Goal: Task Accomplishment & Management: Manage account settings

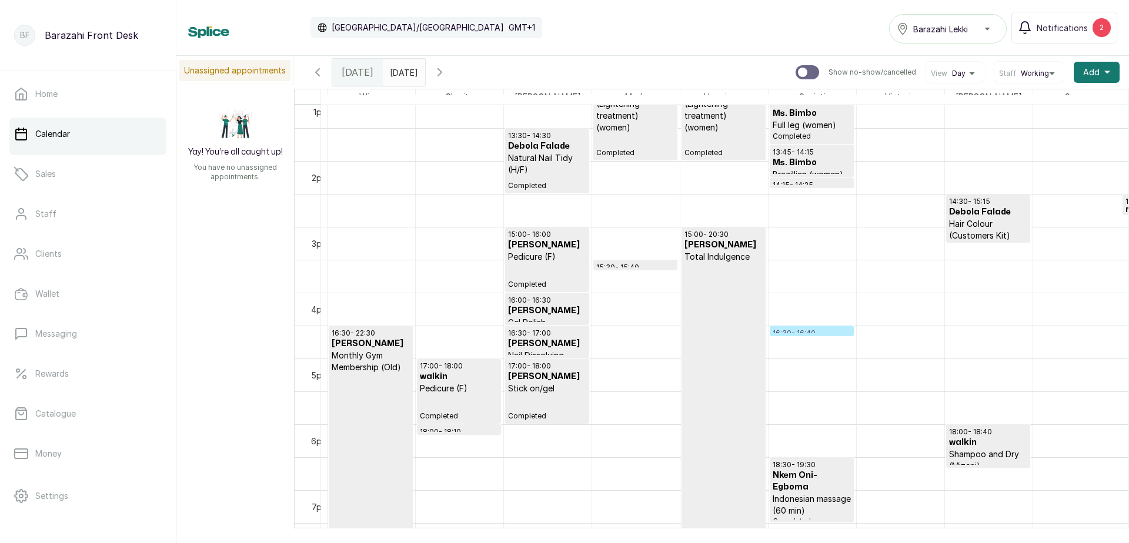
click at [794, 332] on p "16:30 - 16:40" at bounding box center [812, 333] width 78 height 9
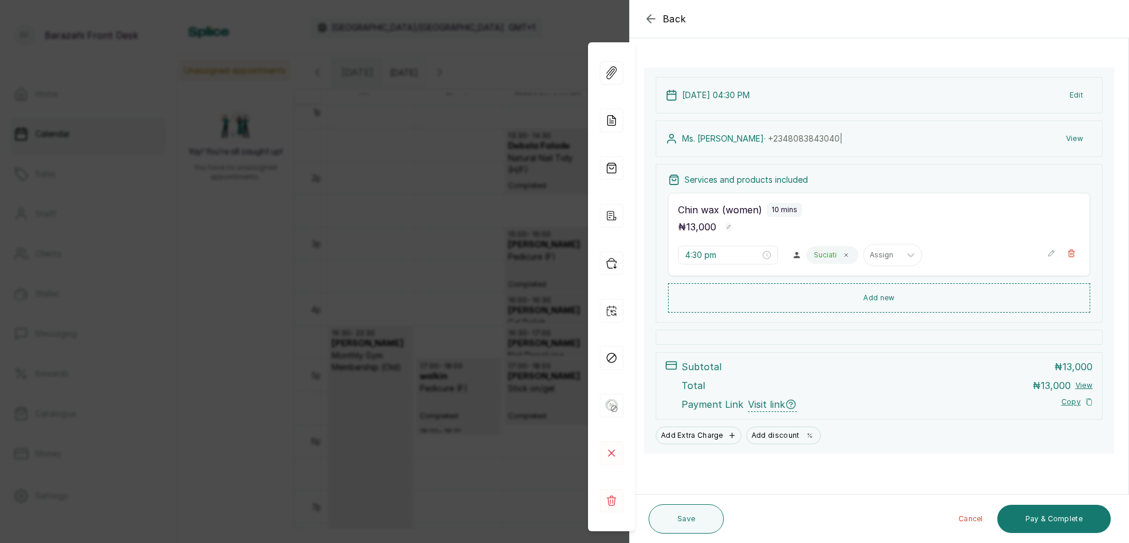
scroll to position [50, 0]
click at [1006, 298] on button "Add new" at bounding box center [879, 298] width 422 height 28
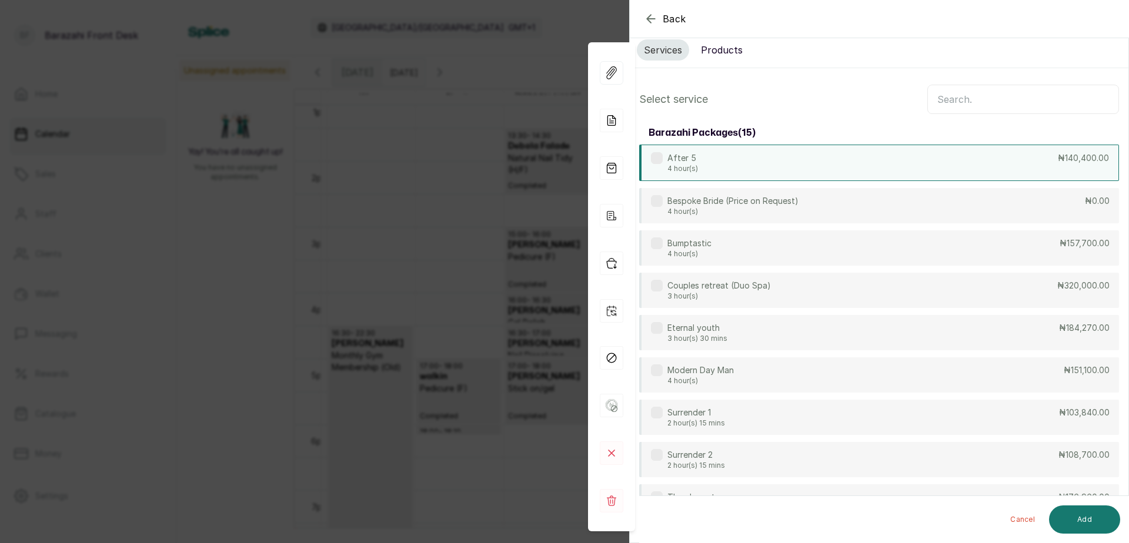
scroll to position [0, 0]
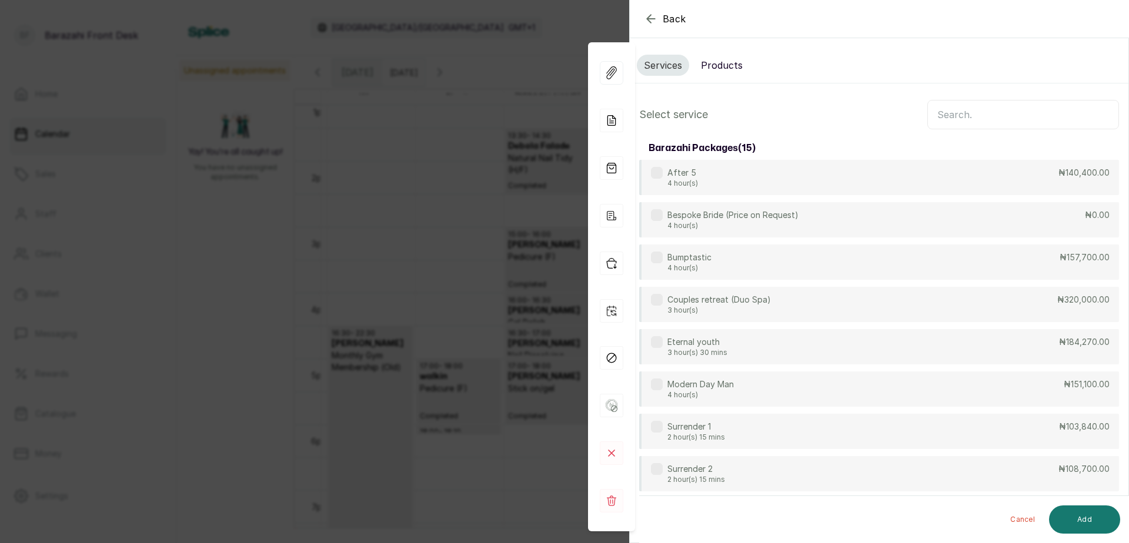
click at [951, 118] on input "text" at bounding box center [1023, 114] width 192 height 29
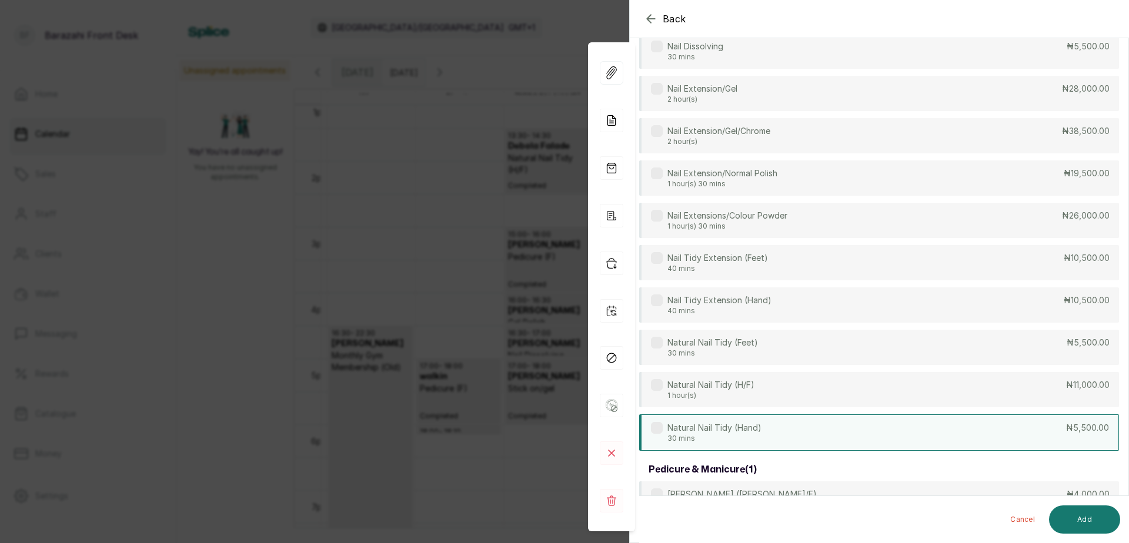
scroll to position [373, 0]
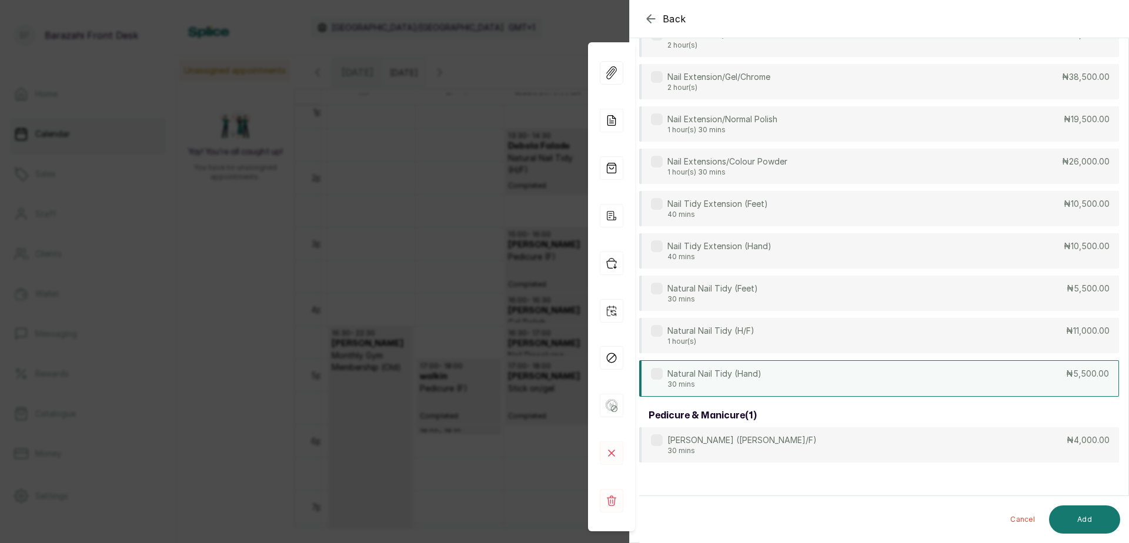
click at [1044, 376] on div "Natural Nail Tidy (Hand) 30 mins ₦5,500.00" at bounding box center [879, 378] width 480 height 36
click at [1004, 282] on div "Natural Nail Tidy (Feet) 30 mins ₦5,500.00" at bounding box center [879, 294] width 480 height 36
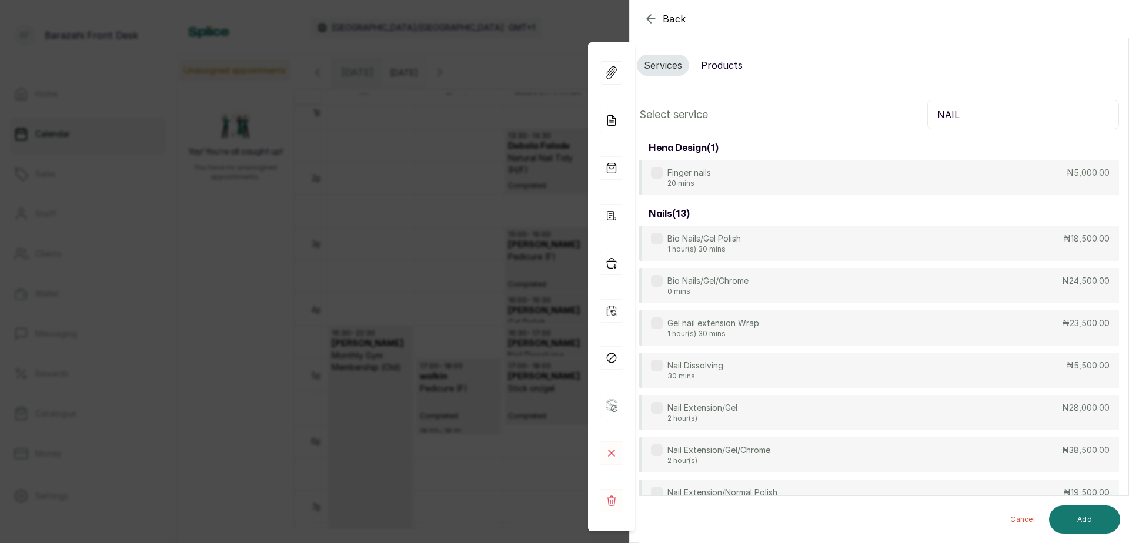
click at [981, 114] on input "NAIL" at bounding box center [1023, 114] width 192 height 29
type input "N"
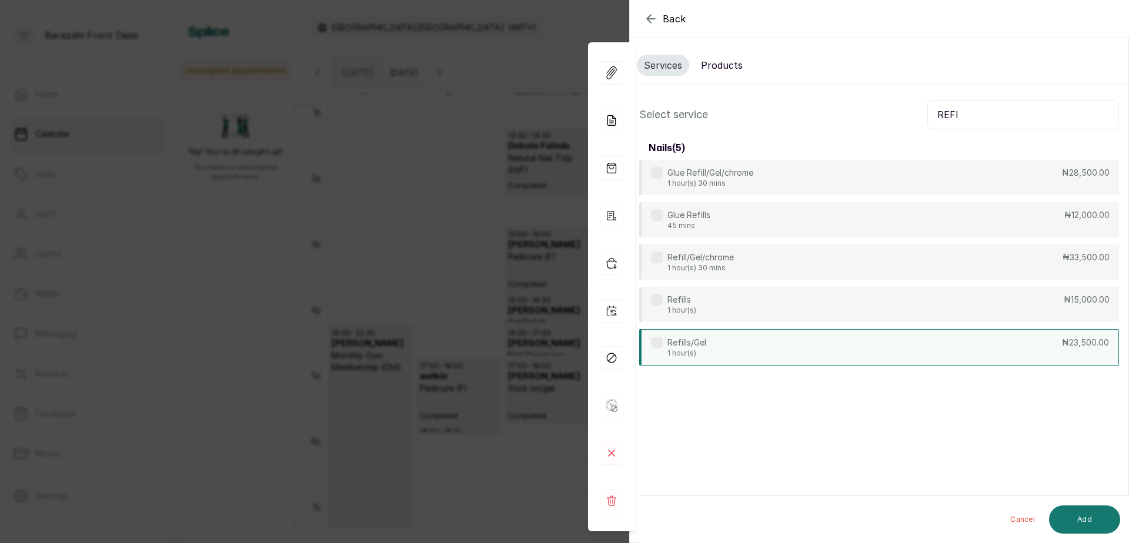
click at [1050, 348] on div "Refills/Gel 1 hour(s) ₦23,500.00" at bounding box center [879, 347] width 480 height 36
click at [968, 117] on input "REFI" at bounding box center [1023, 114] width 192 height 29
type input "R"
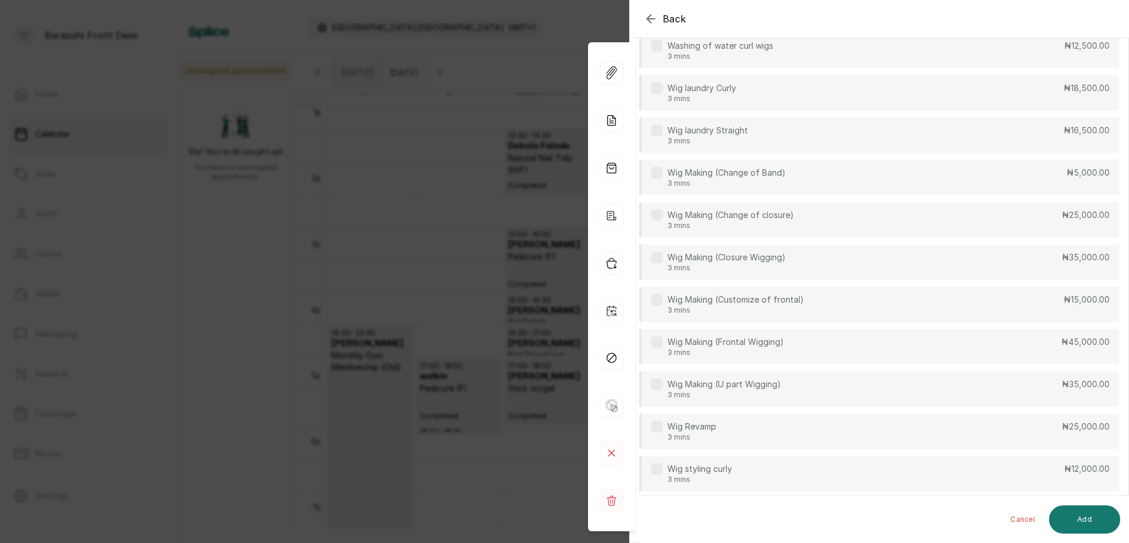
scroll to position [368, 0]
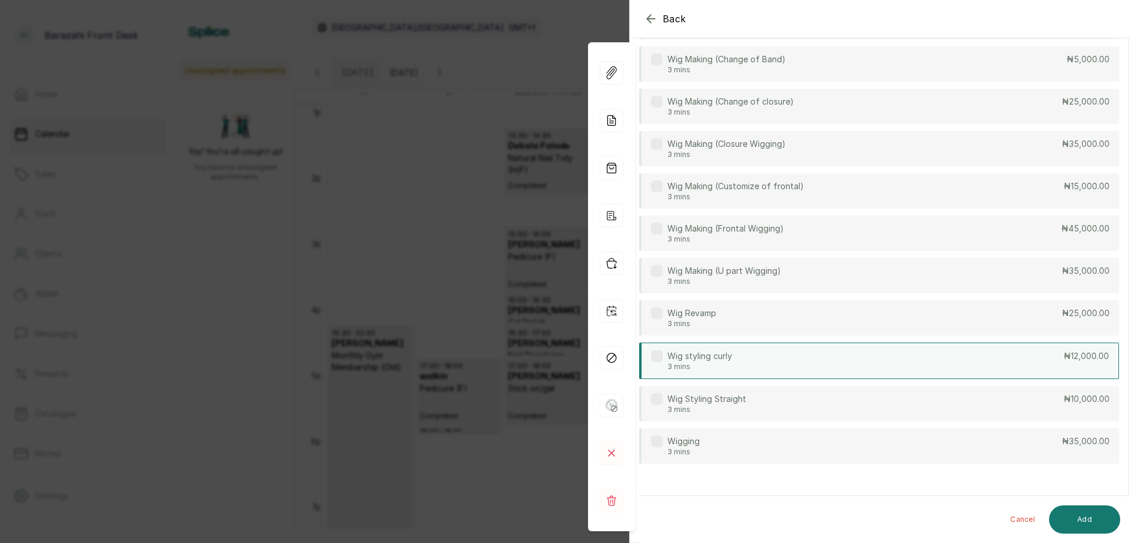
type input "WIG"
click at [1064, 359] on p "₦12,000.00" at bounding box center [1086, 356] width 45 height 12
click at [1098, 513] on button "Add" at bounding box center [1084, 520] width 71 height 28
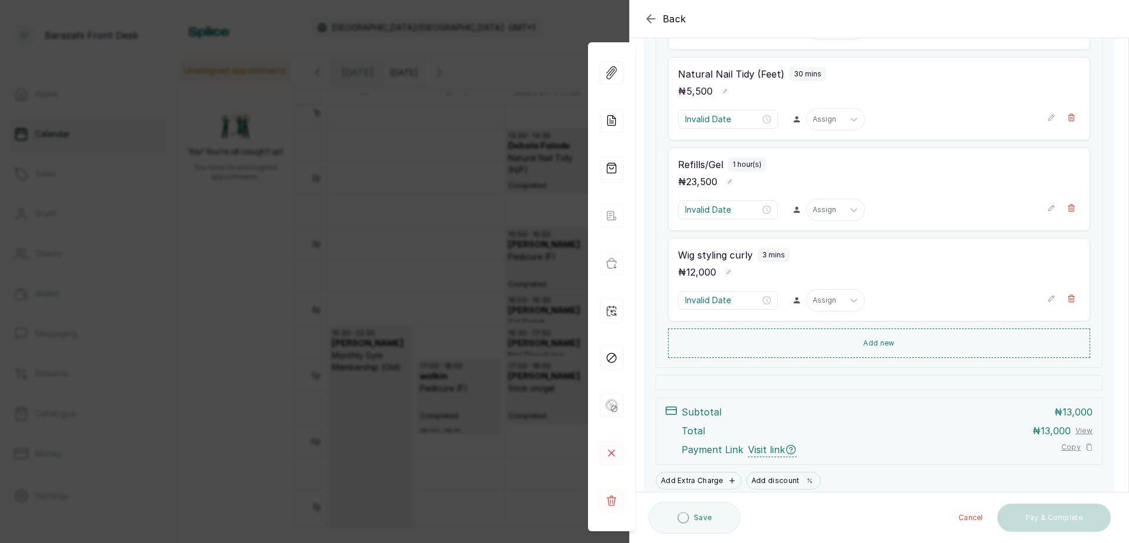
type input "4:40 pm"
type input "5:10 pm"
type input "5:40 pm"
type input "6:40 pm"
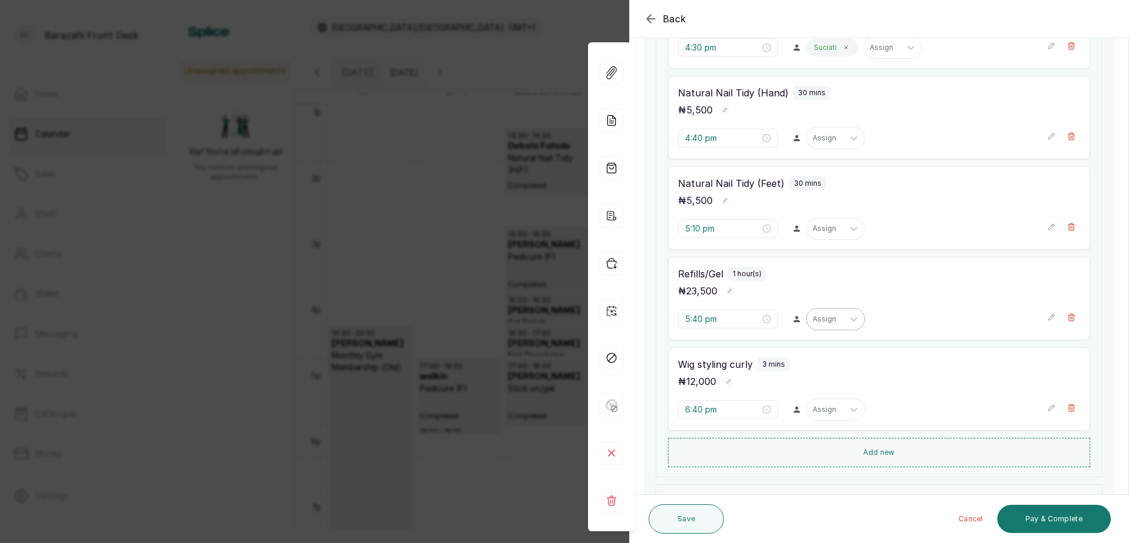
scroll to position [132, 0]
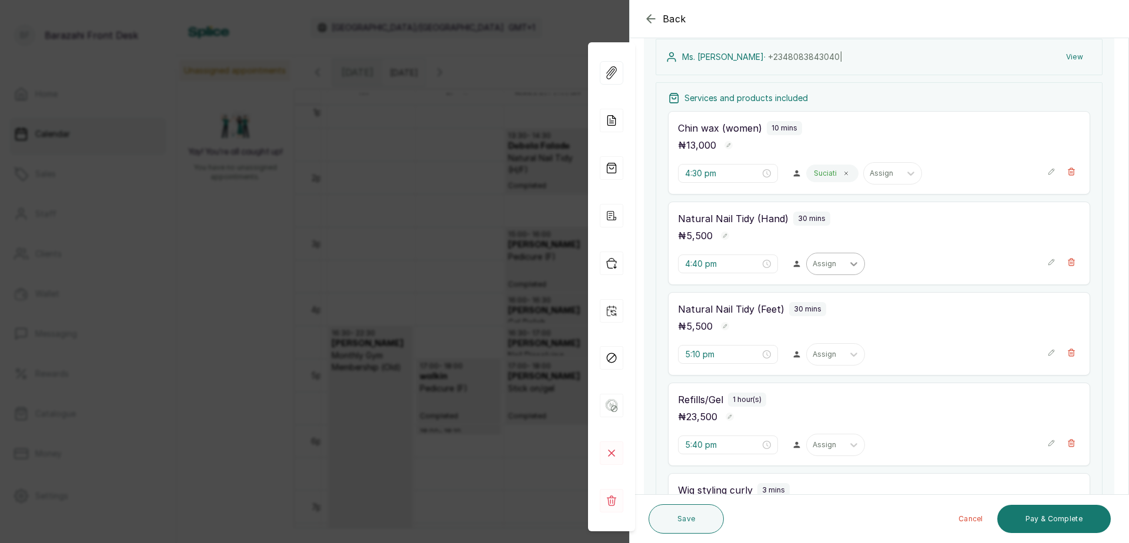
click at [843, 260] on div at bounding box center [853, 263] width 21 height 21
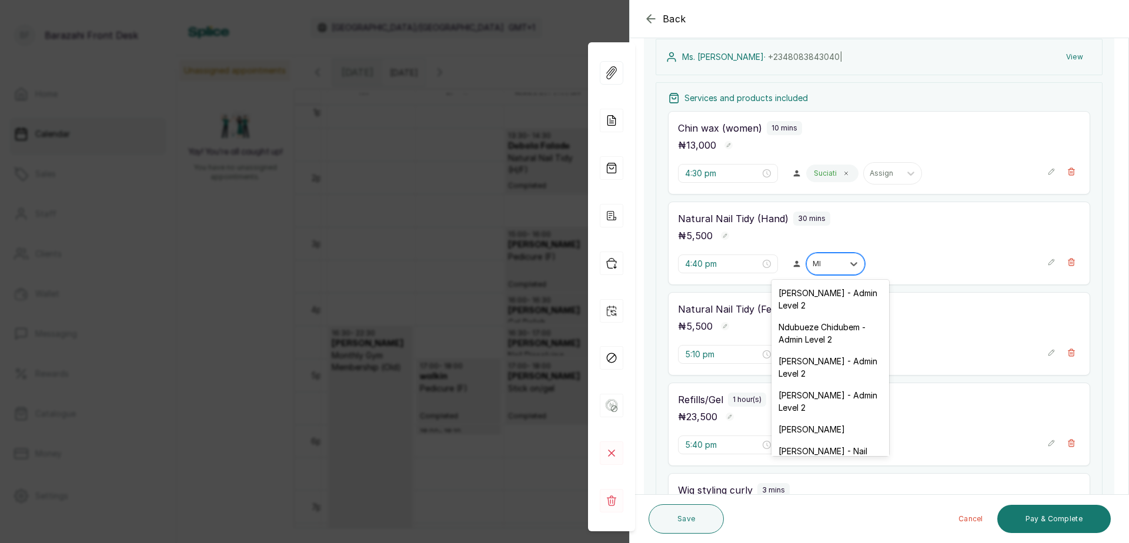
type input "MIC"
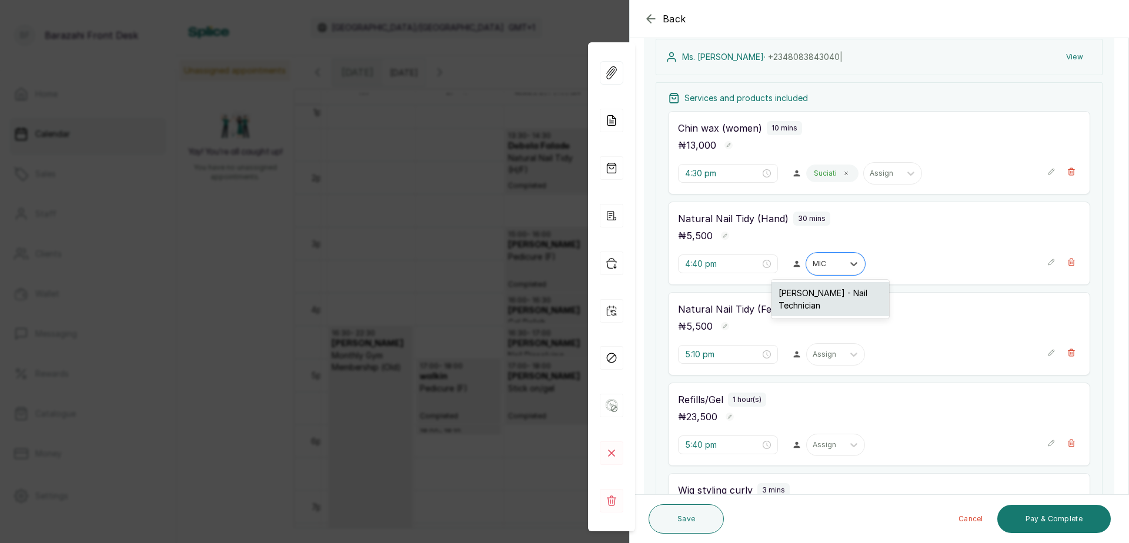
click at [824, 303] on div "Michael Uduefe - Nail Technician" at bounding box center [830, 299] width 118 height 34
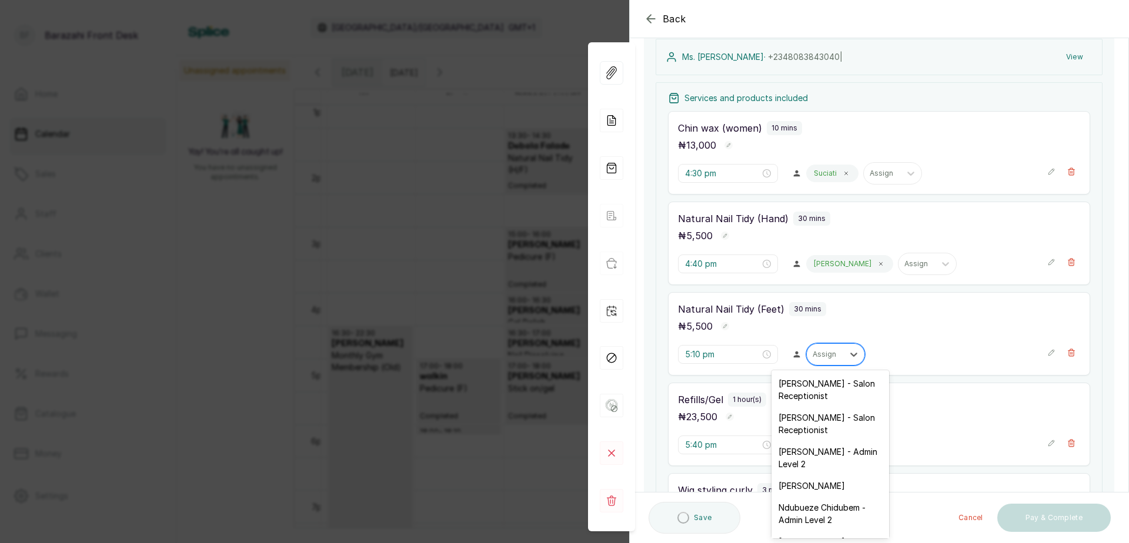
click at [825, 353] on div at bounding box center [825, 354] width 25 height 11
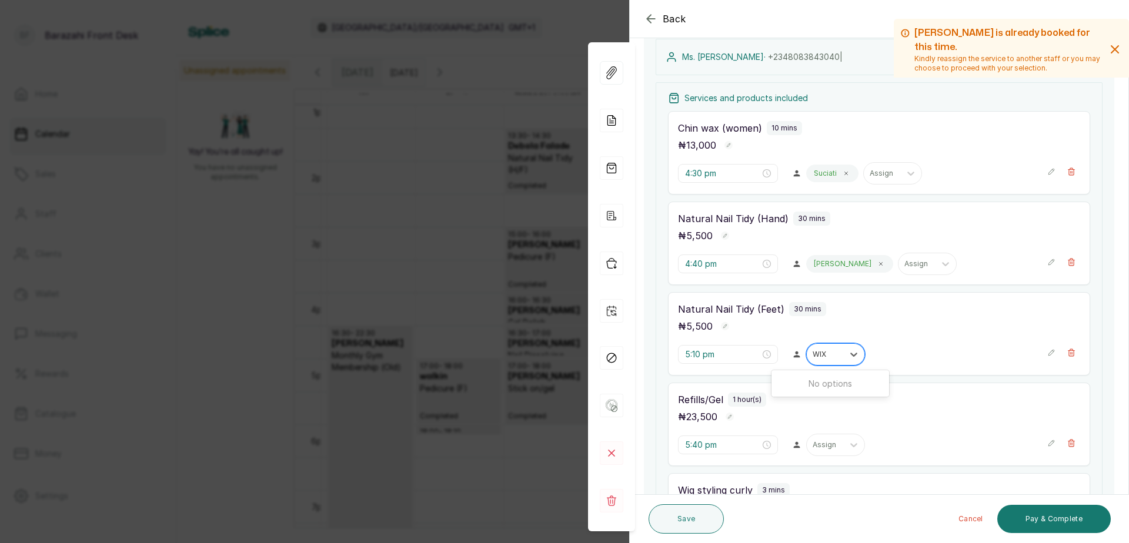
type input "WI"
click at [820, 388] on div "Wizzy Effiong - Nail Technician" at bounding box center [830, 390] width 118 height 34
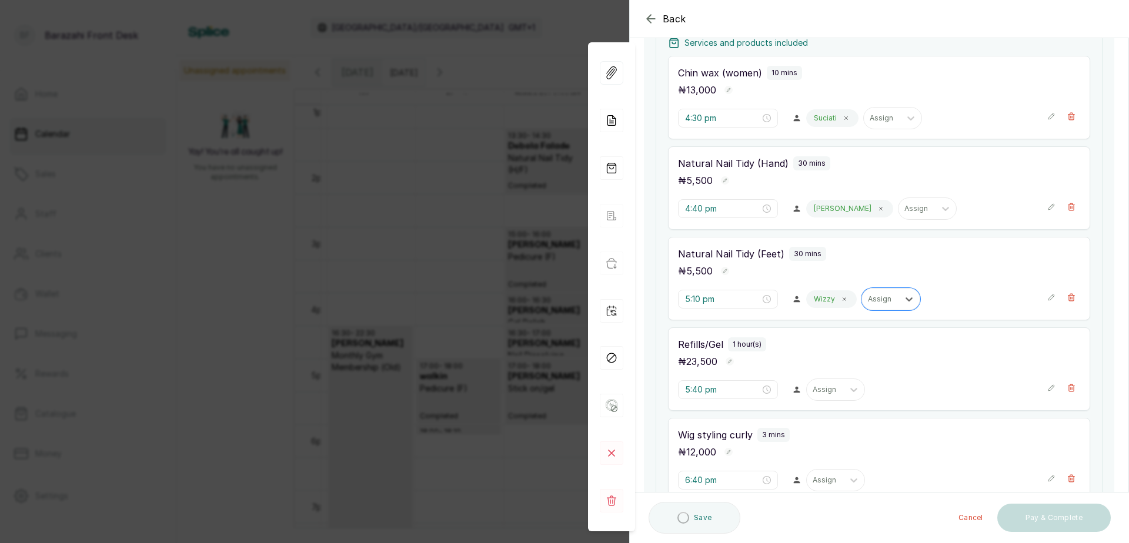
scroll to position [191, 0]
click at [843, 387] on div at bounding box center [853, 386] width 21 height 21
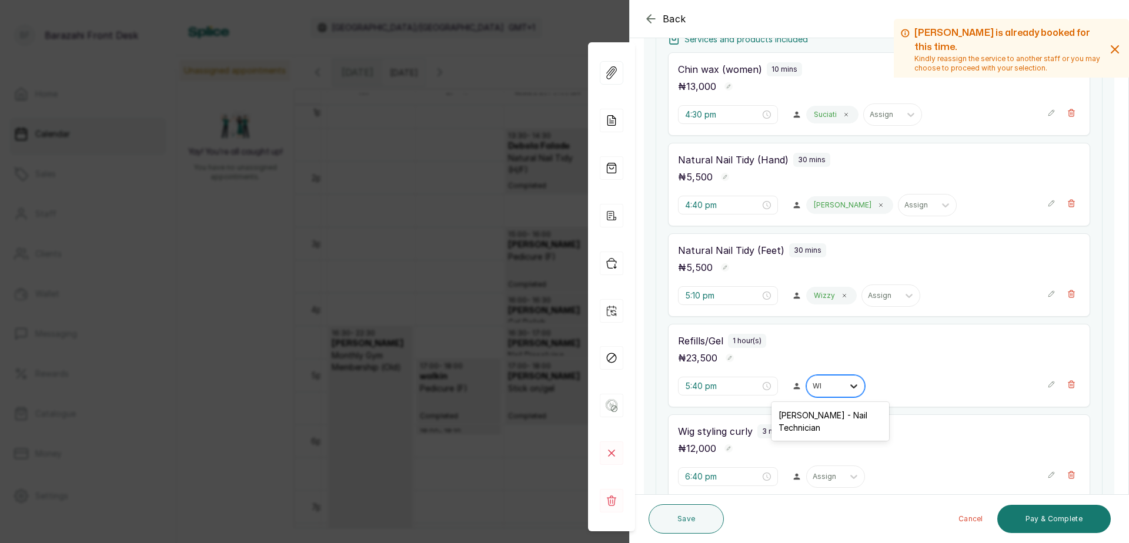
type input "WIZ"
click at [820, 415] on div "Wizzy Effiong - Nail Technician" at bounding box center [830, 422] width 118 height 34
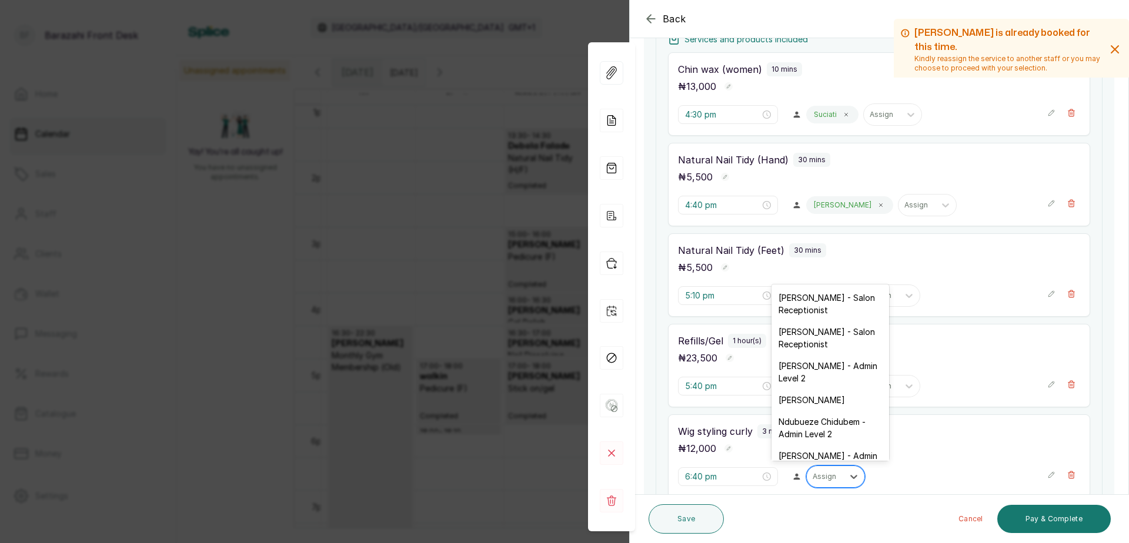
click at [820, 474] on div at bounding box center [825, 477] width 25 height 11
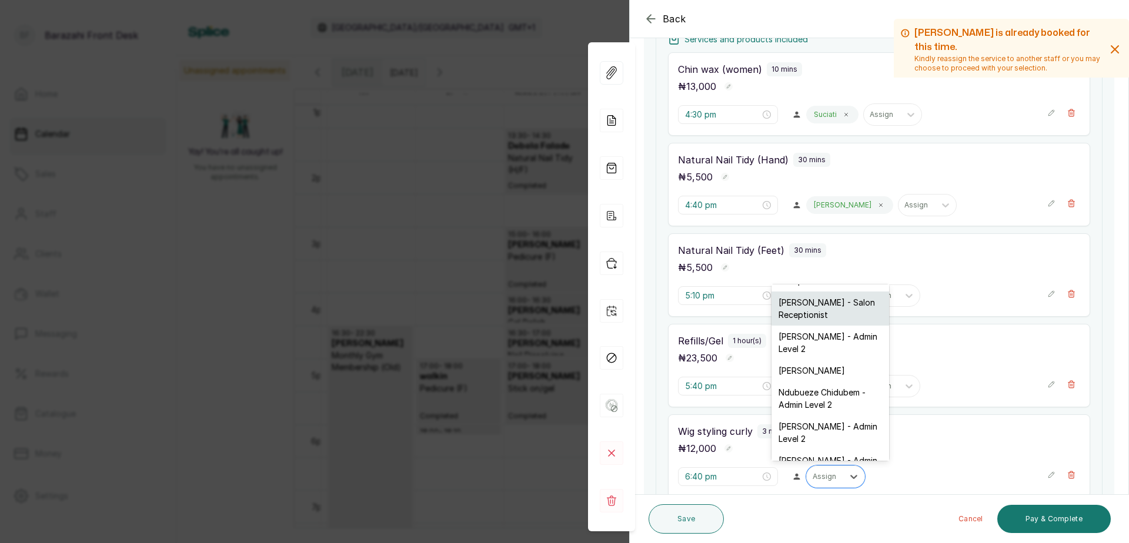
scroll to position [0, 0]
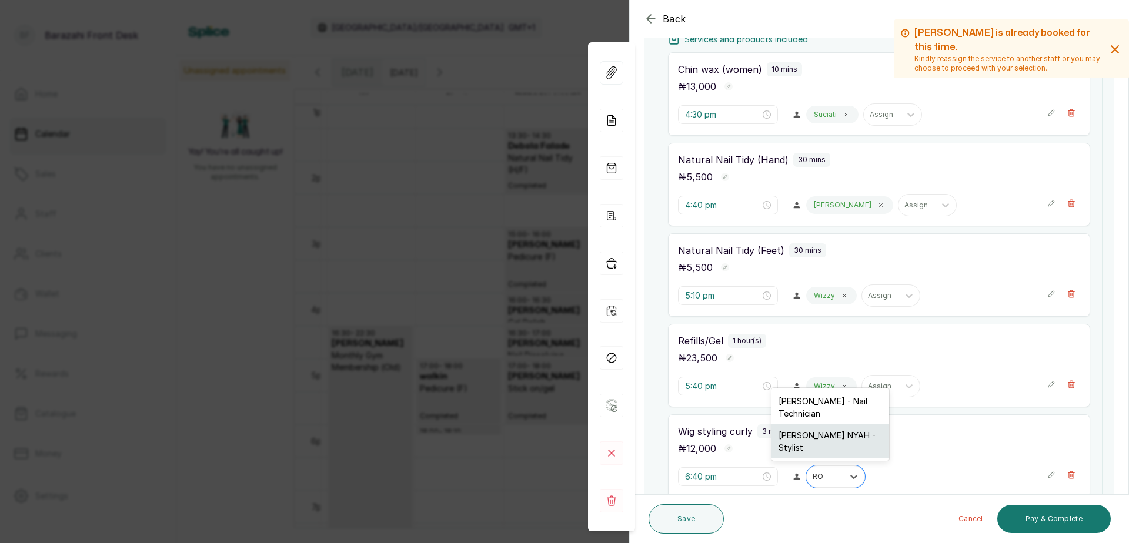
type input "ROS"
click at [853, 445] on div "ROSELYN NYAH - Stylist" at bounding box center [830, 442] width 118 height 34
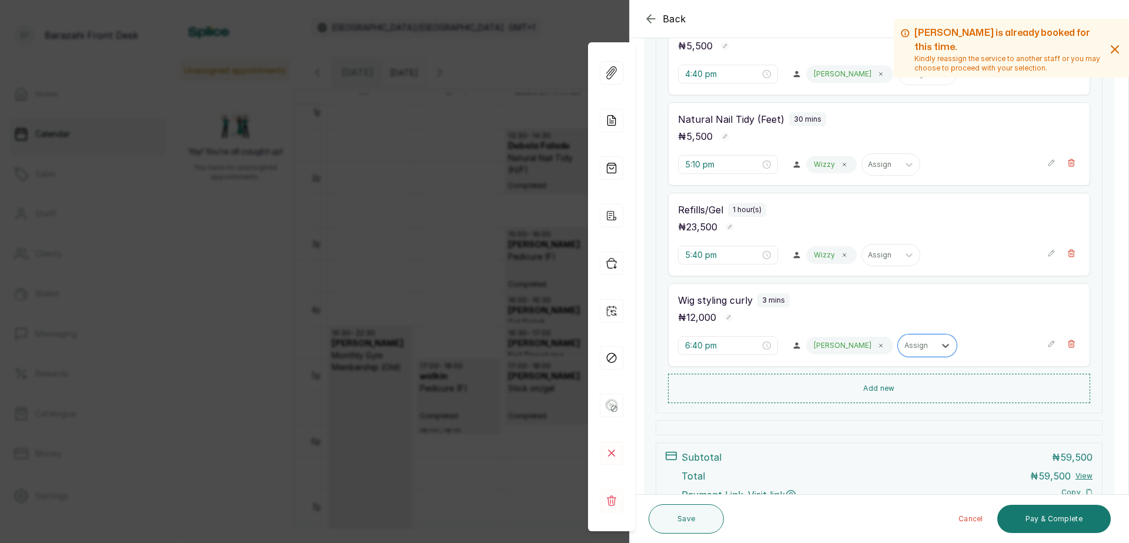
scroll to position [412, 0]
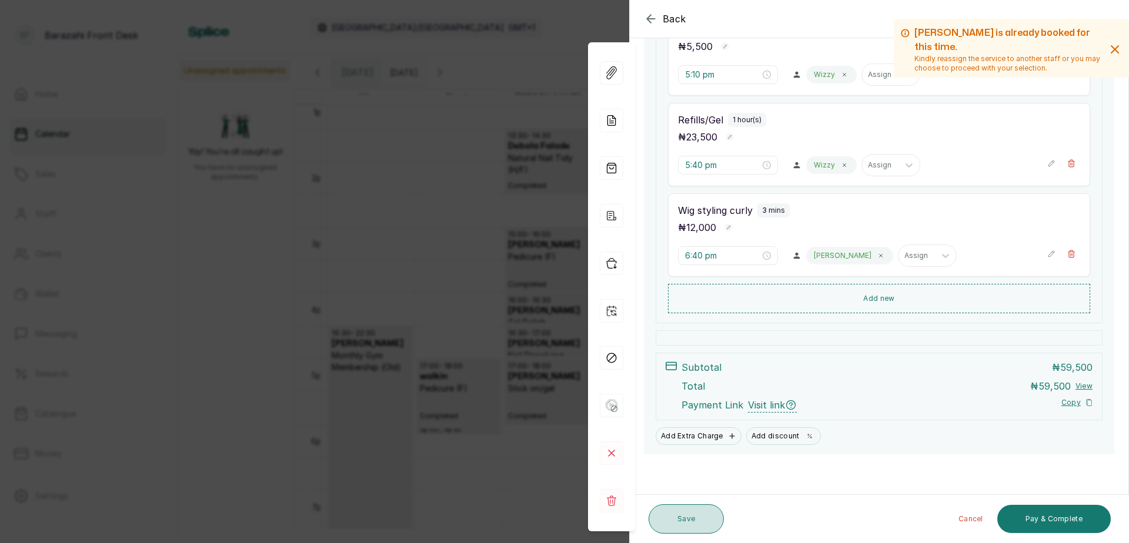
click at [689, 519] on button "Save" at bounding box center [686, 519] width 75 height 29
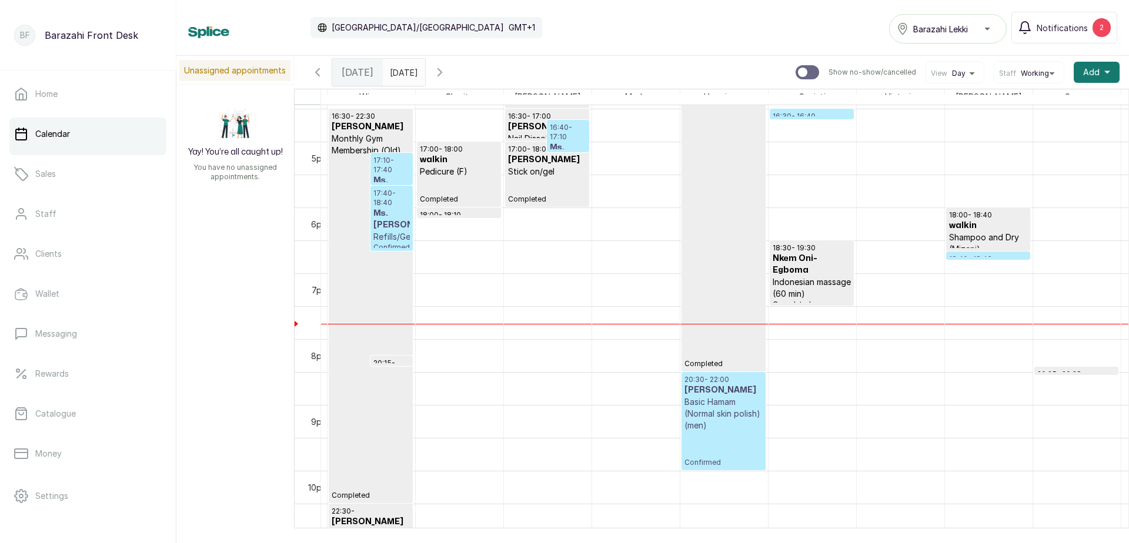
scroll to position [1147, 259]
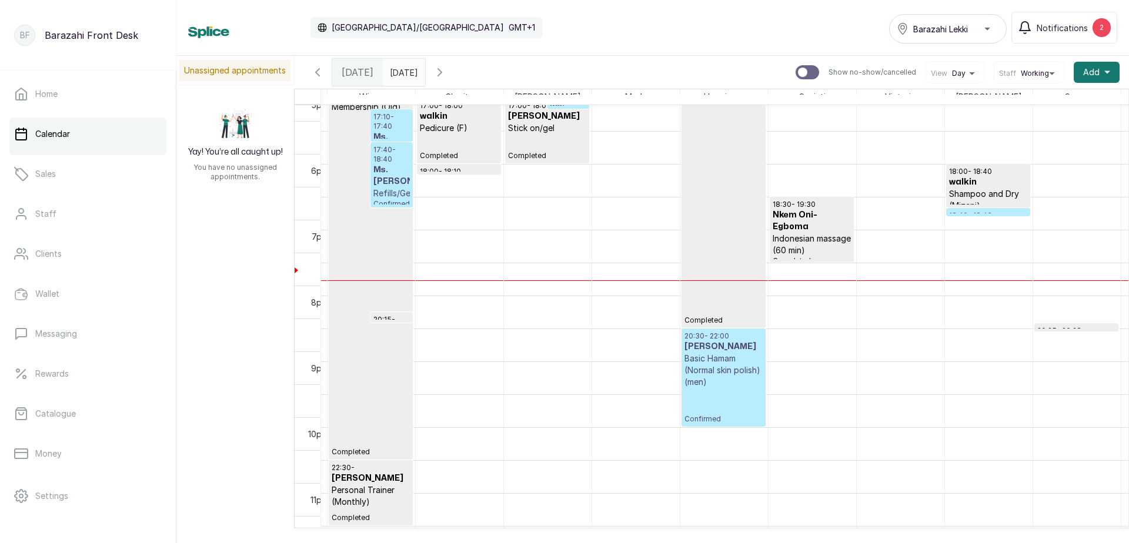
click at [731, 366] on p "Basic Hamam (Normal skin polish) (men)" at bounding box center [723, 370] width 78 height 35
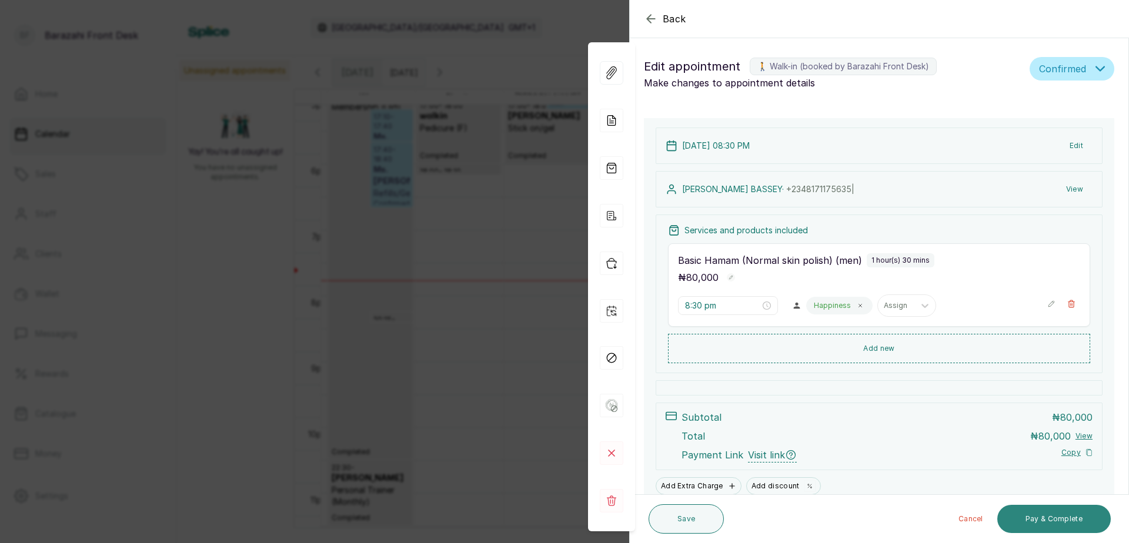
click at [1048, 522] on button "Pay & Complete" at bounding box center [1053, 519] width 113 height 28
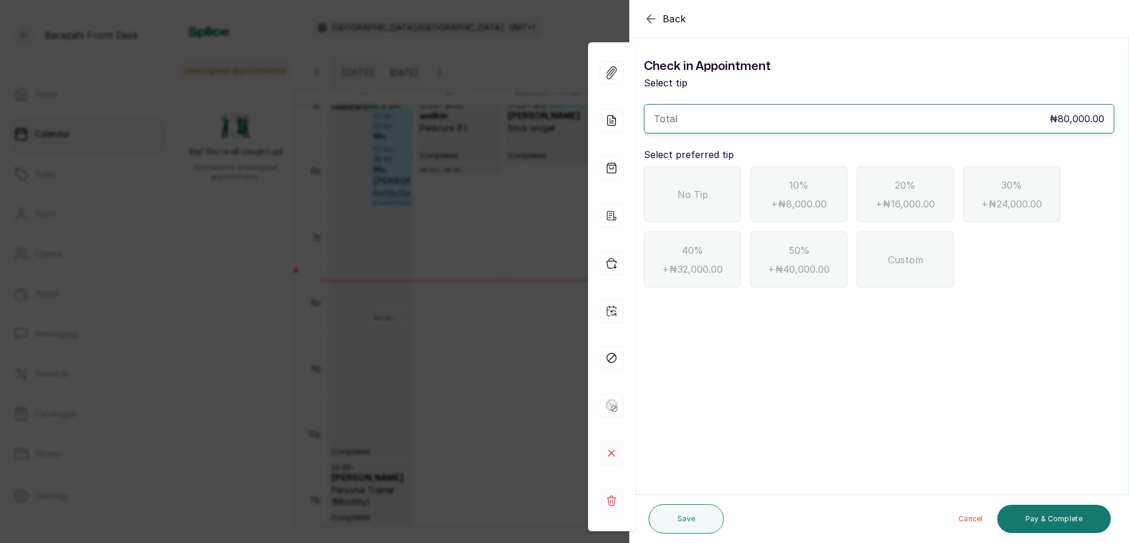
click at [680, 202] on div "No Tip" at bounding box center [692, 194] width 97 height 56
click at [1044, 522] on button "Pay & Complete" at bounding box center [1053, 519] width 113 height 28
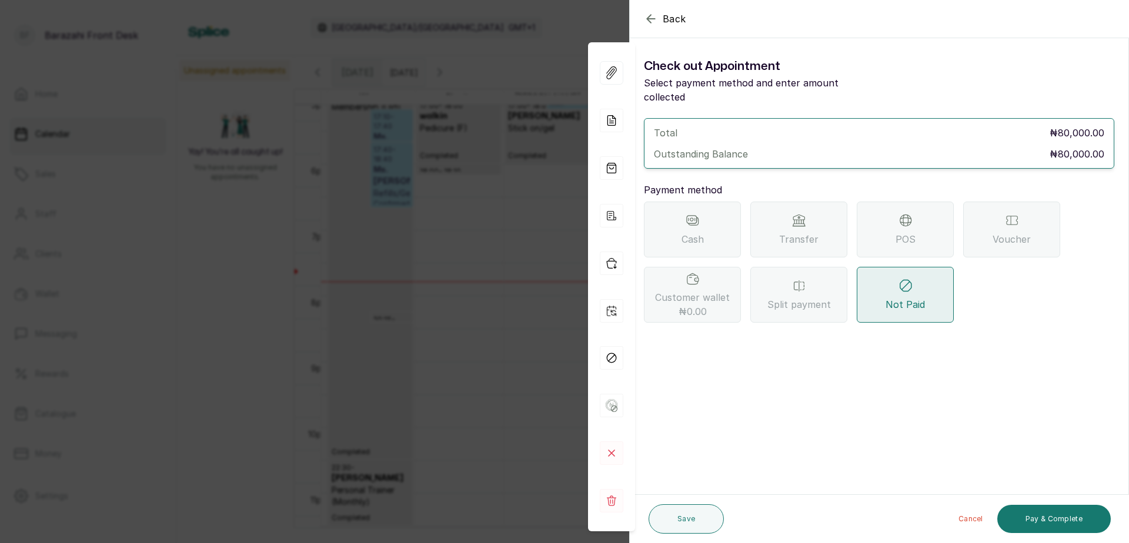
click at [806, 232] on span "Transfer" at bounding box center [798, 239] width 39 height 14
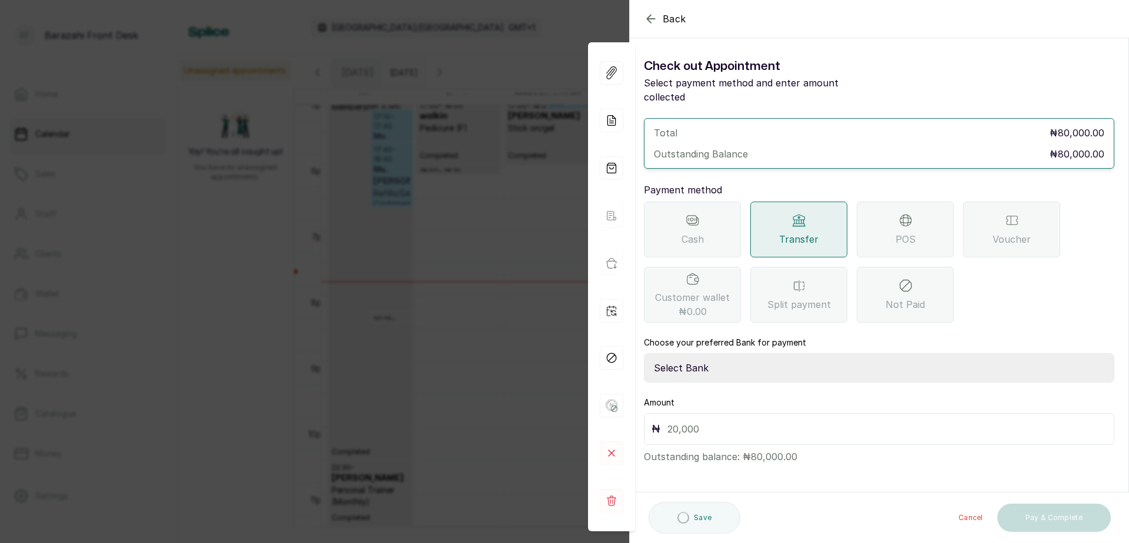
click at [694, 353] on select "Select Bank BARAZAHI LIMITED Access Bank TRACTION/TR BARAZAHI Paystack-Titan Ba…" at bounding box center [879, 367] width 470 height 29
select select "3da602f6-cb5f-407a-81f6-dc86d0307638"
click at [644, 353] on select "Select Bank BARAZAHI LIMITED Access Bank TRACTION/TR BARAZAHI Paystack-Titan Ba…" at bounding box center [879, 367] width 470 height 29
click at [698, 421] on input "text" at bounding box center [886, 429] width 439 height 16
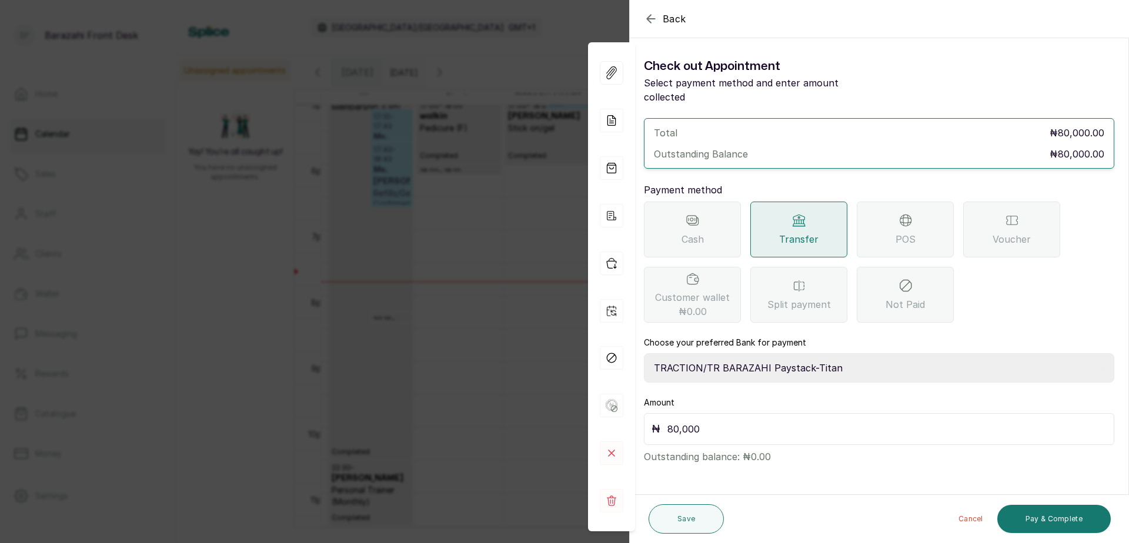
type input "80,000"
click at [1041, 520] on button "Pay & Complete" at bounding box center [1053, 519] width 113 height 28
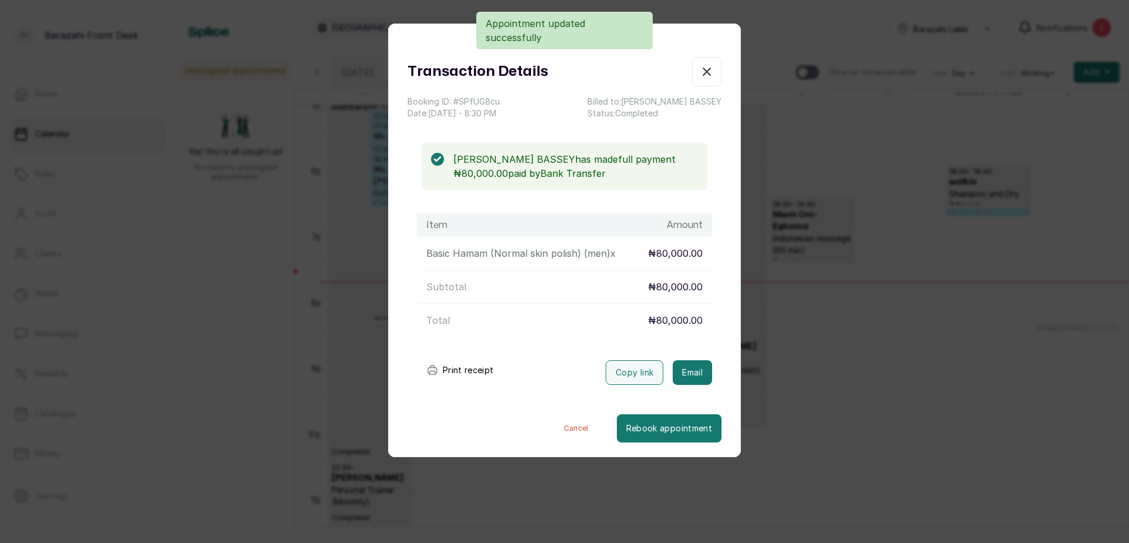
click at [459, 373] on button "Print receipt" at bounding box center [460, 371] width 86 height 24
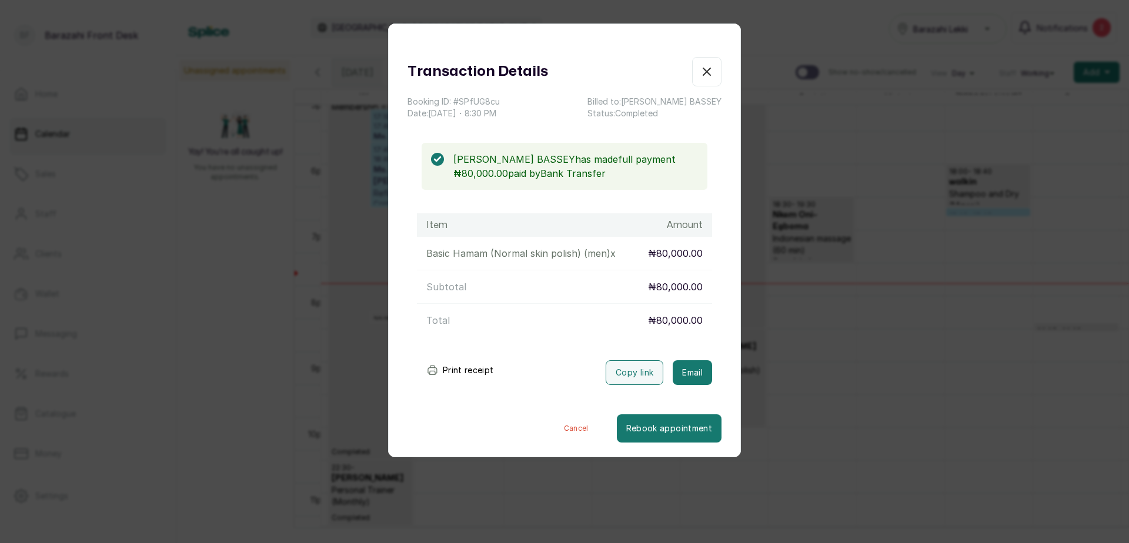
click at [706, 73] on button "Show no-show/cancelled" at bounding box center [706, 71] width 29 height 29
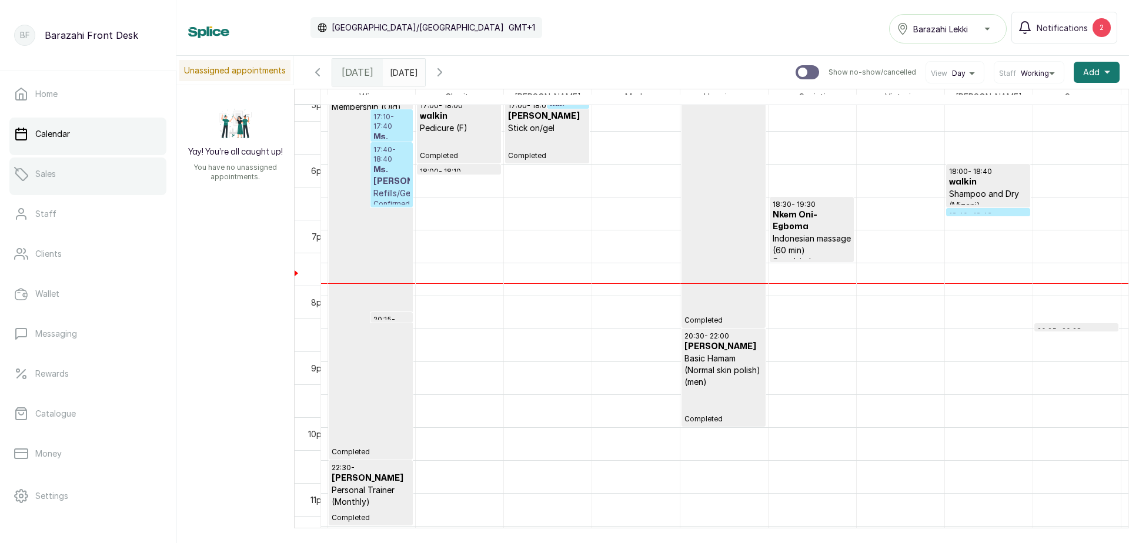
click at [56, 176] on link "Sales" at bounding box center [87, 174] width 157 height 33
